Goal: Find specific page/section: Find specific page/section

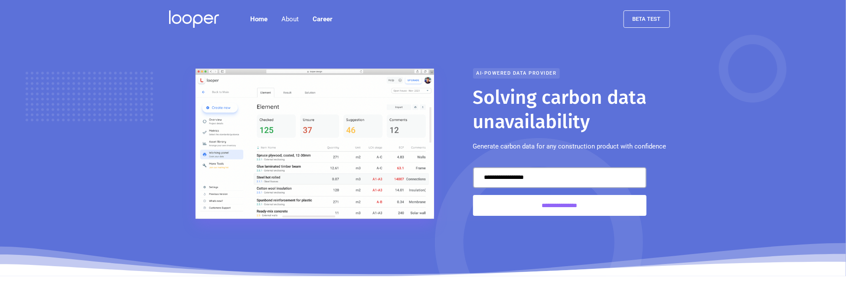
click at [327, 20] on link "Career" at bounding box center [323, 18] width 34 height 17
click at [324, 23] on link "Career" at bounding box center [323, 18] width 34 height 17
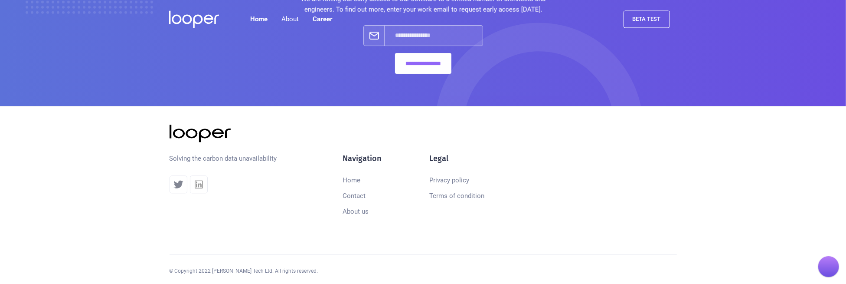
scroll to position [1120, 0]
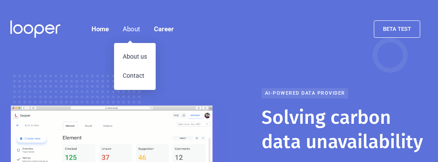
click at [134, 56] on link "About us" at bounding box center [135, 56] width 42 height 19
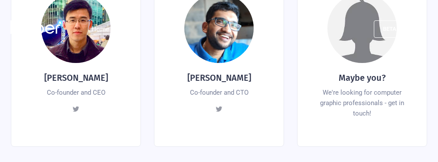
scroll to position [390, 0]
